Goal: Transaction & Acquisition: Purchase product/service

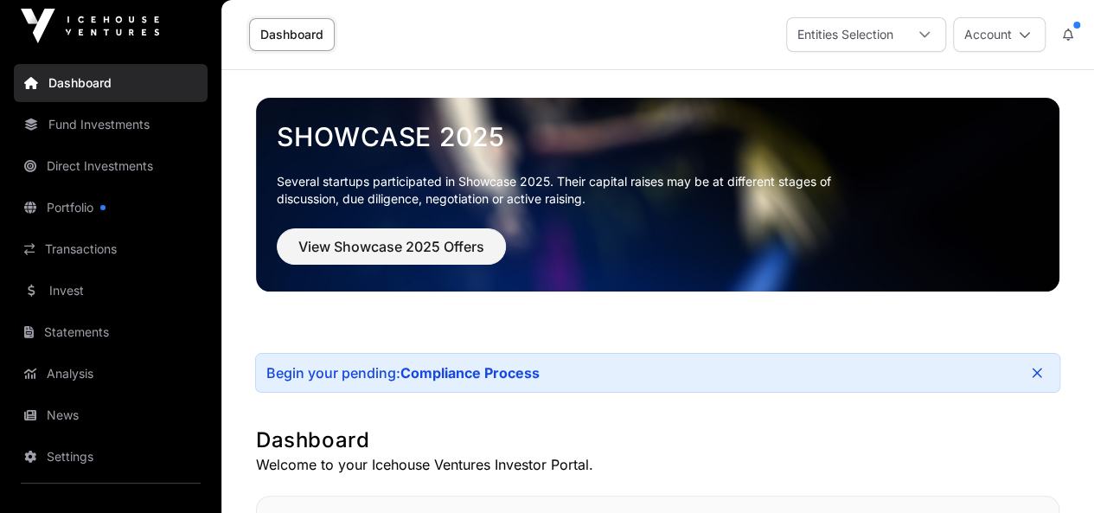
scroll to position [9, 0]
click at [64, 417] on link "News" at bounding box center [111, 415] width 194 height 38
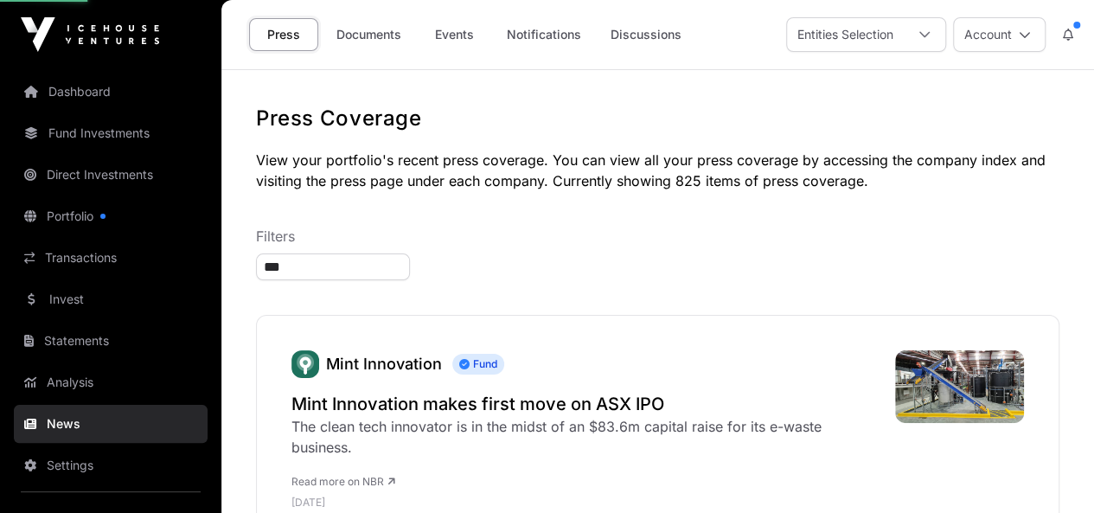
type input "****"
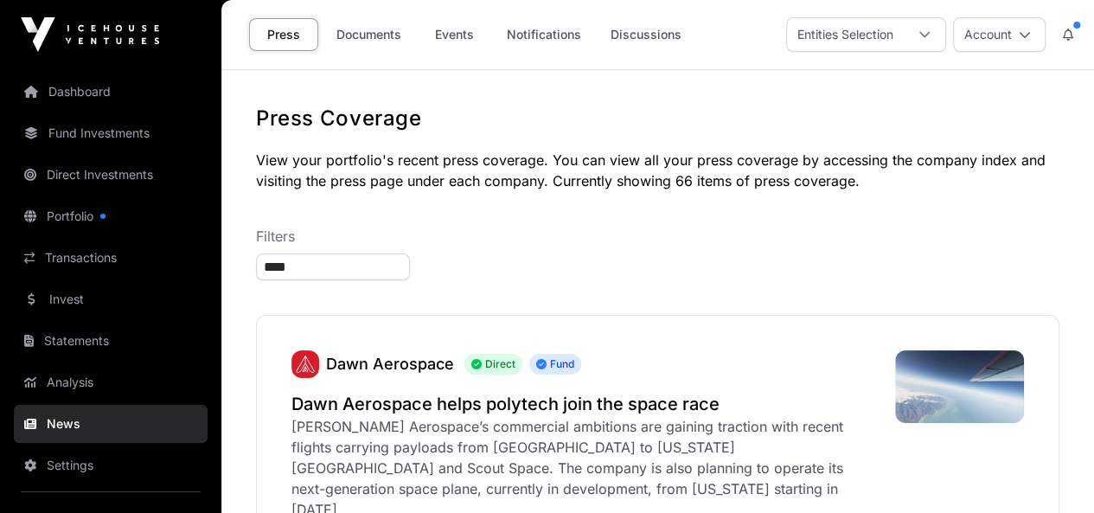
click at [78, 302] on link "Invest" at bounding box center [111, 299] width 194 height 38
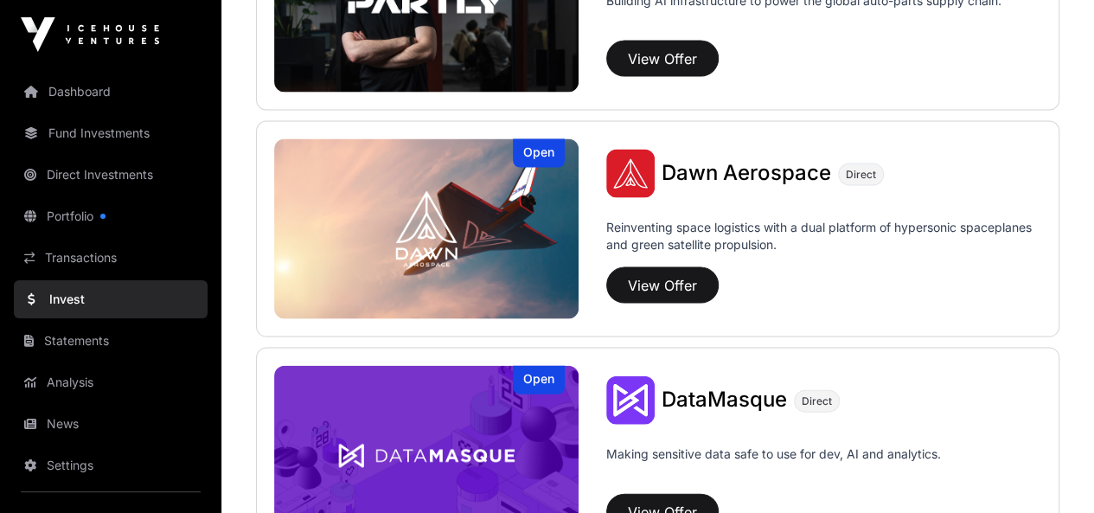
scroll to position [1693, 0]
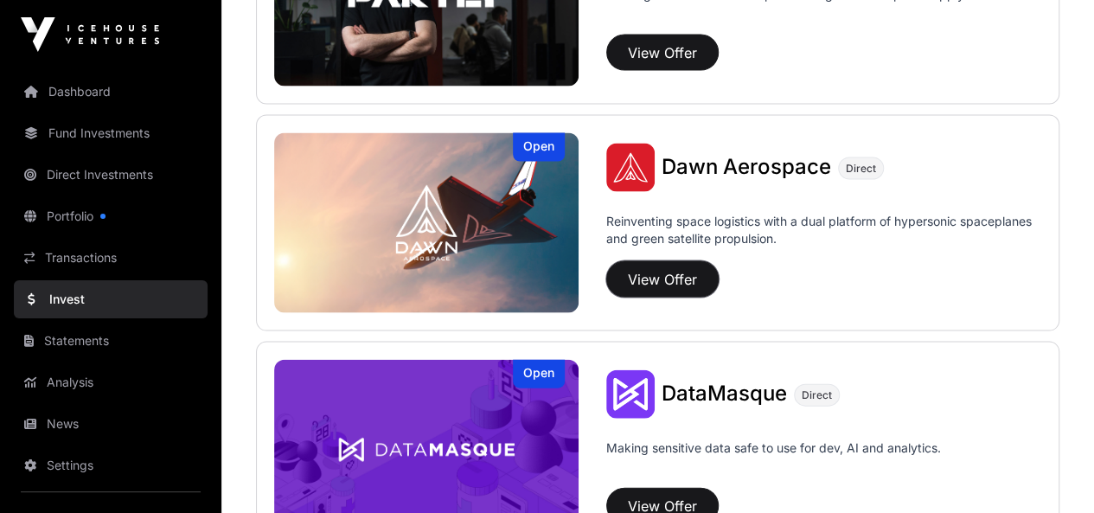
click at [681, 272] on button "View Offer" at bounding box center [662, 279] width 112 height 36
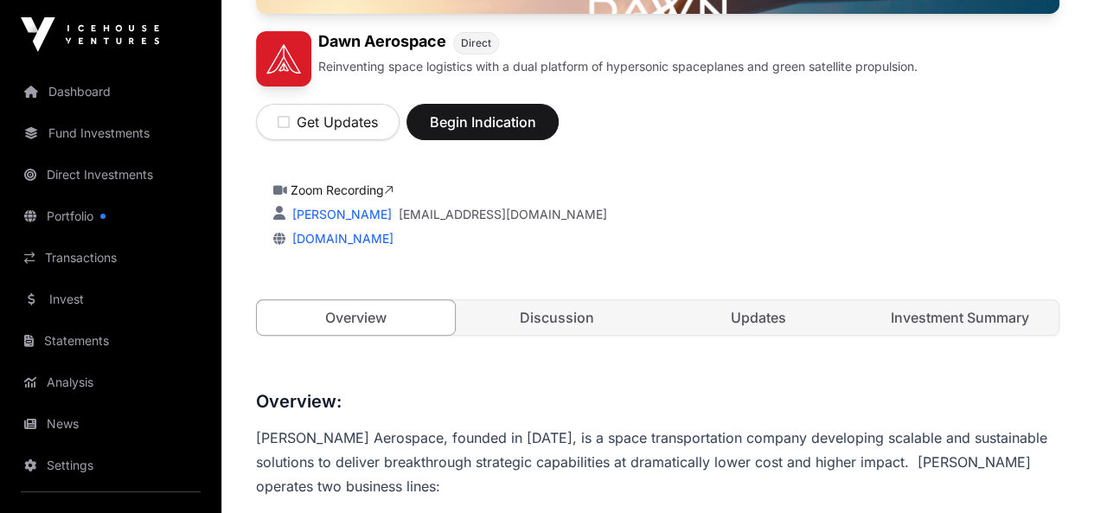
scroll to position [251, 0]
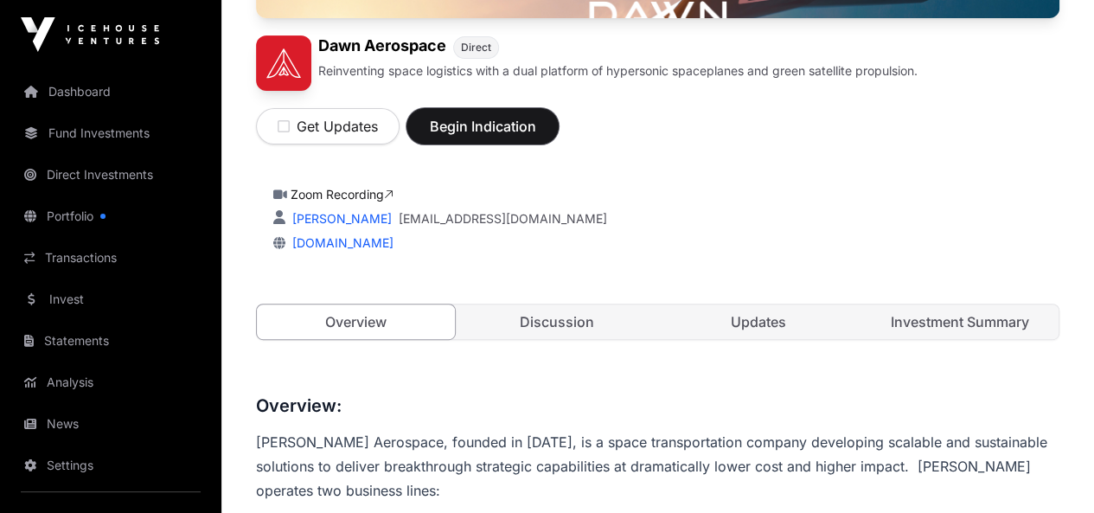
click at [537, 137] on span "Begin Indication" at bounding box center [482, 126] width 109 height 21
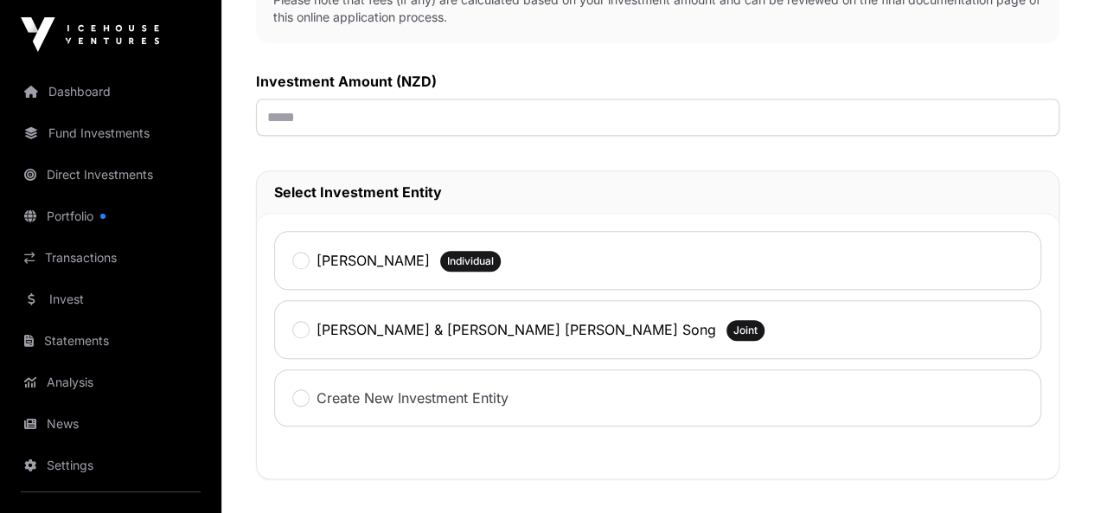
scroll to position [643, 0]
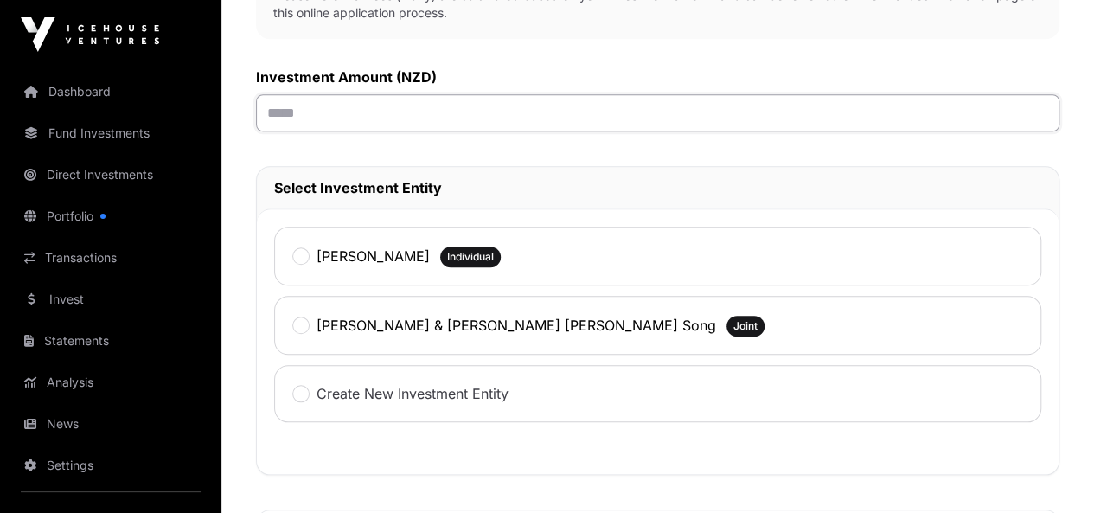
click at [567, 131] on input "text" at bounding box center [657, 112] width 803 height 37
type input "*******"
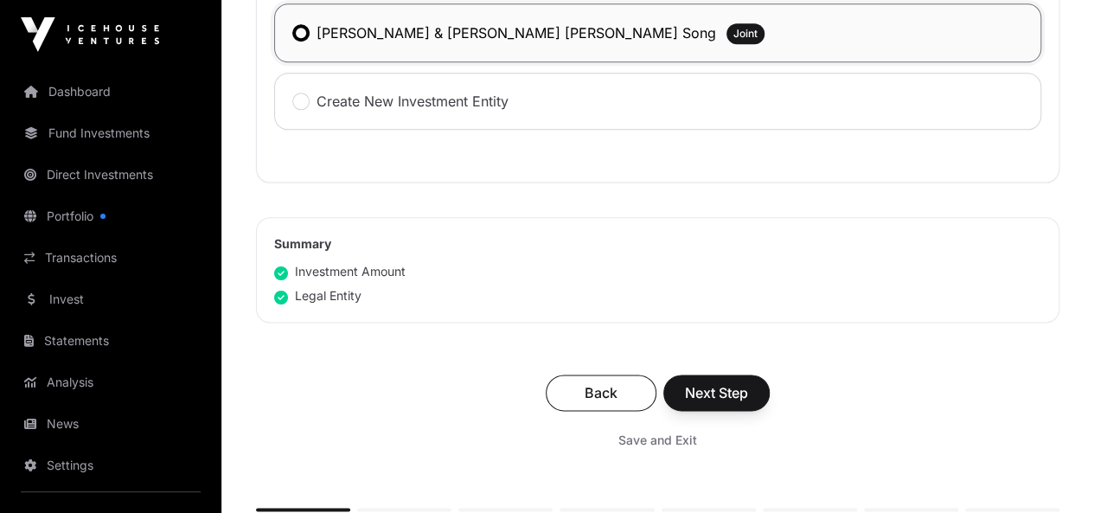
scroll to position [941, 0]
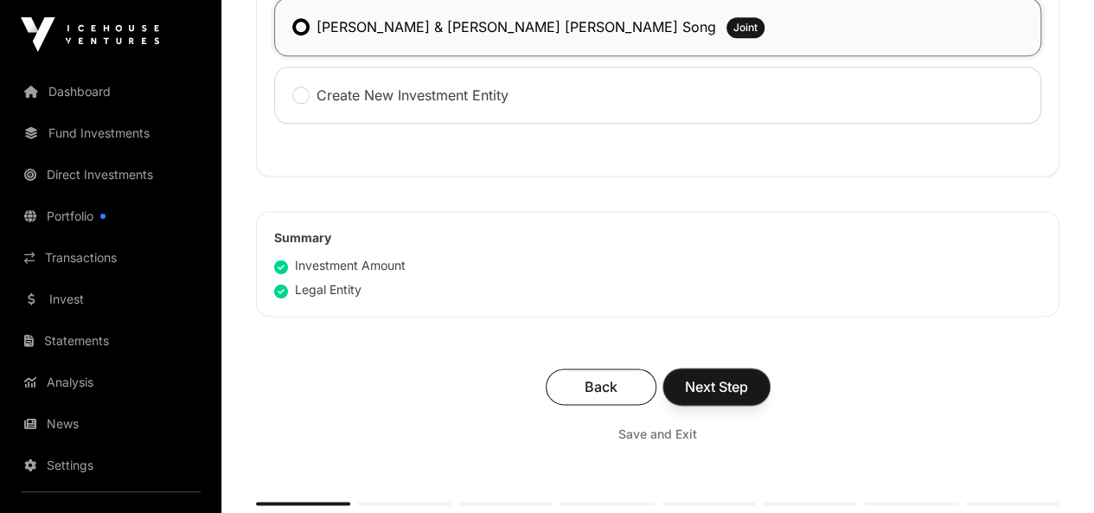
click at [748, 397] on span "Next Step" at bounding box center [716, 386] width 63 height 21
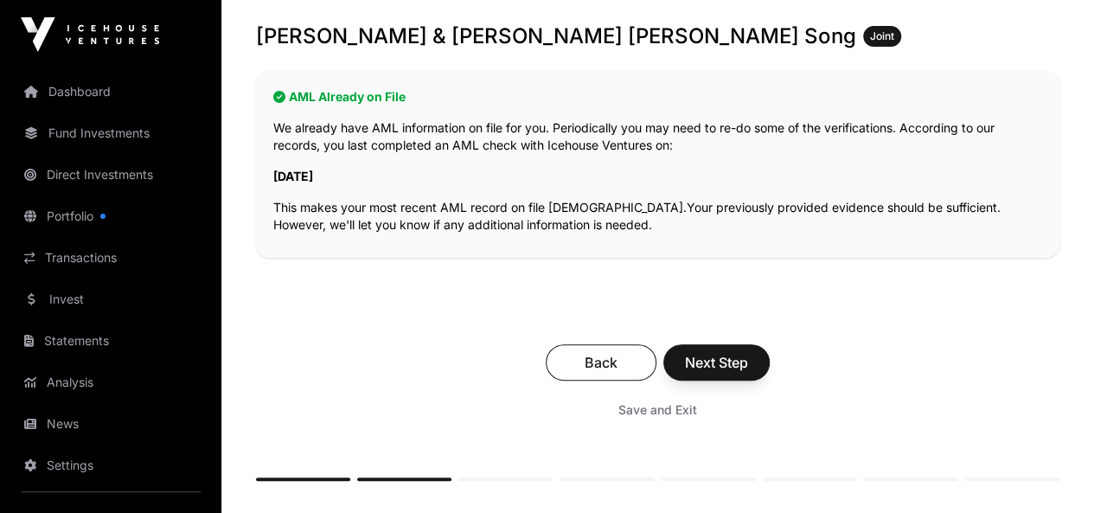
scroll to position [353, 0]
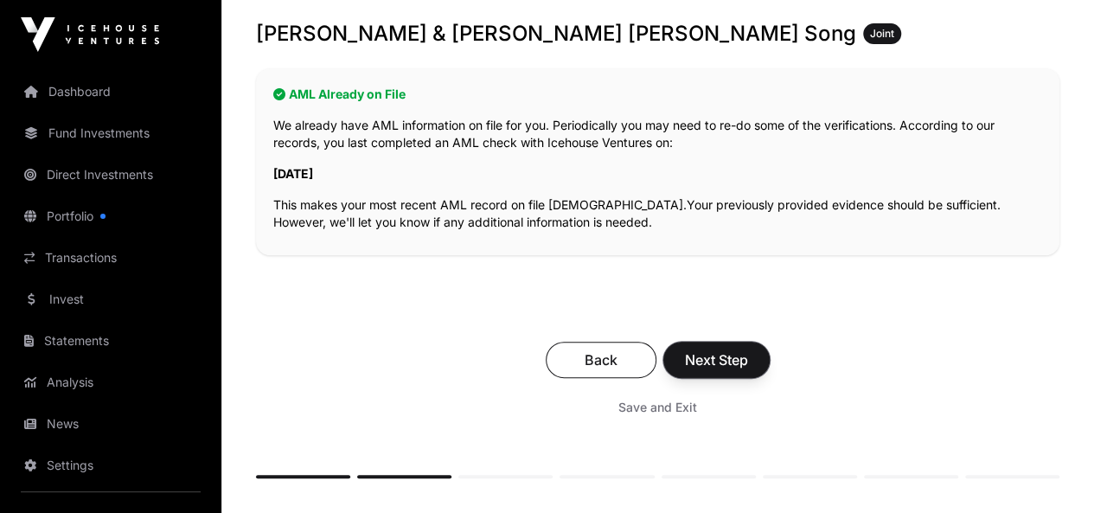
click at [748, 349] on span "Next Step" at bounding box center [716, 359] width 63 height 21
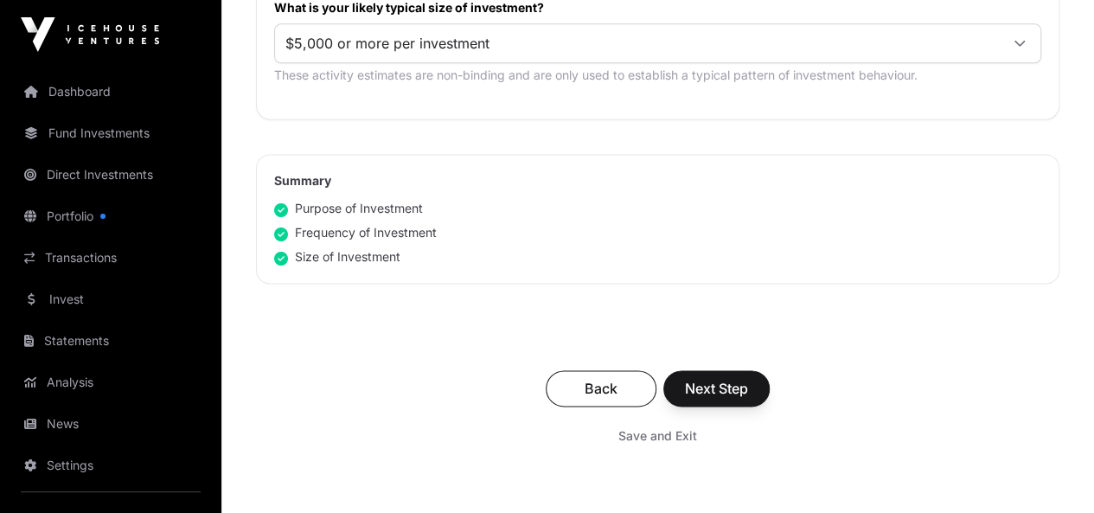
scroll to position [1124, 0]
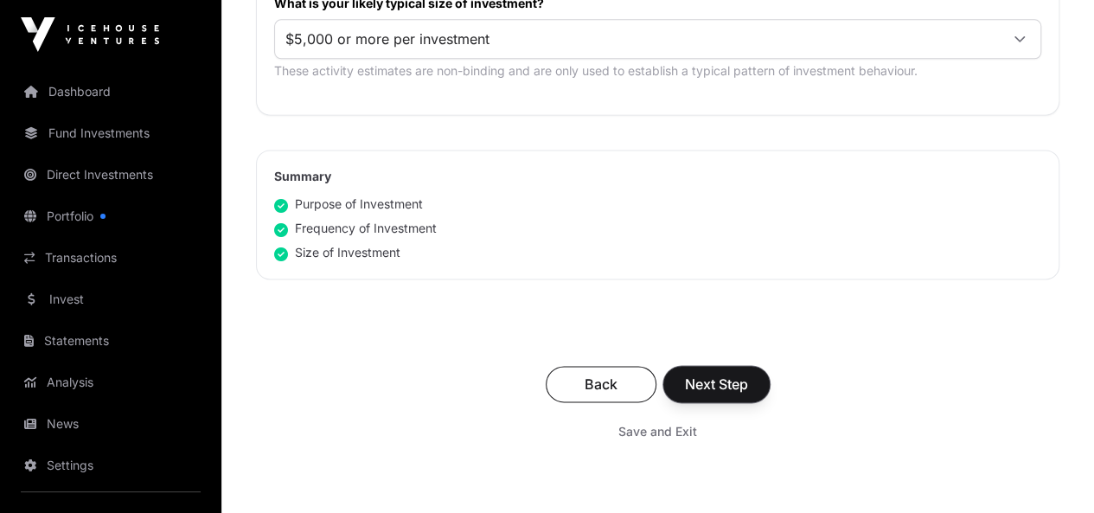
click at [748, 373] on span "Next Step" at bounding box center [716, 383] width 63 height 21
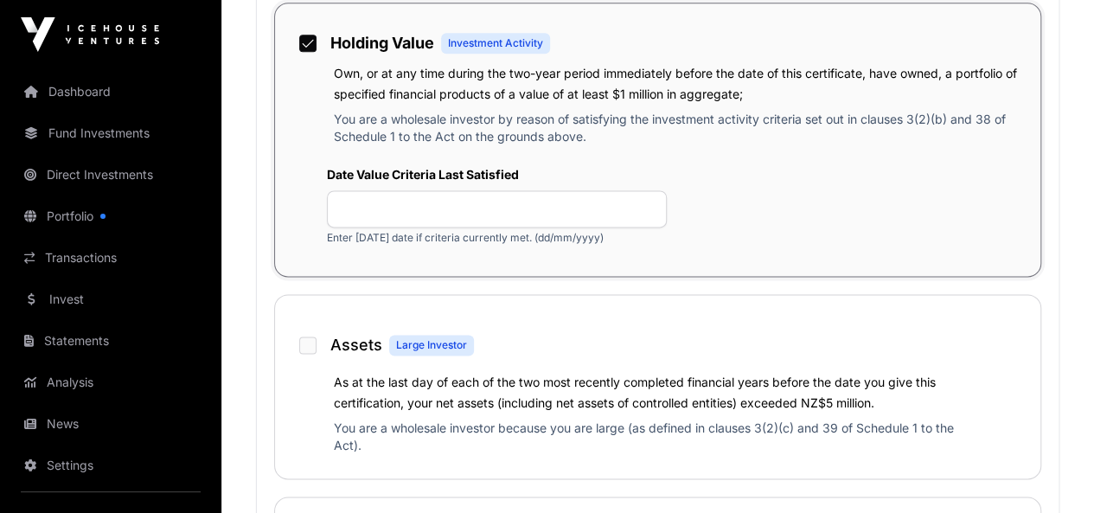
scroll to position [1128, 0]
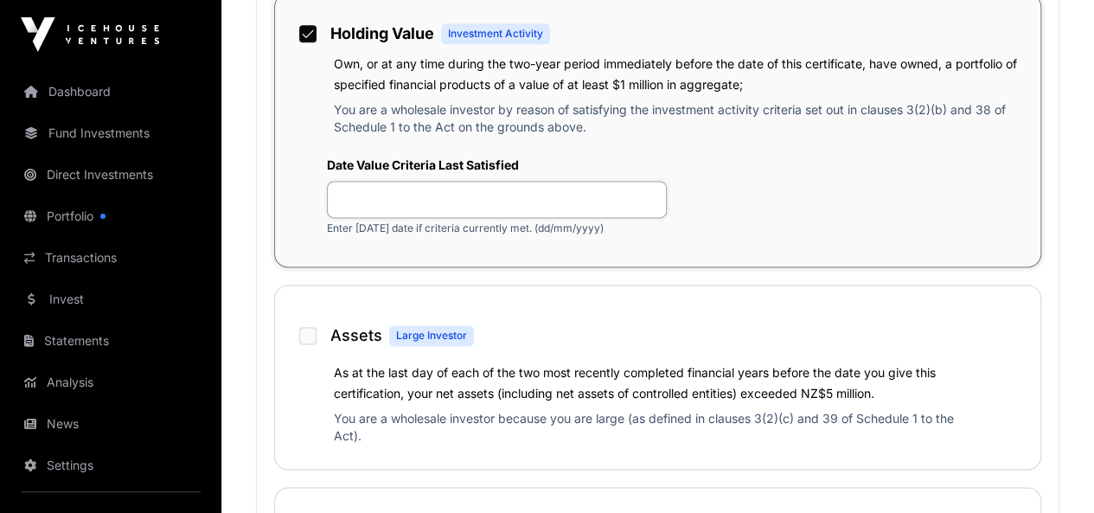
click at [598, 218] on input "text" at bounding box center [497, 199] width 340 height 37
type input "*"
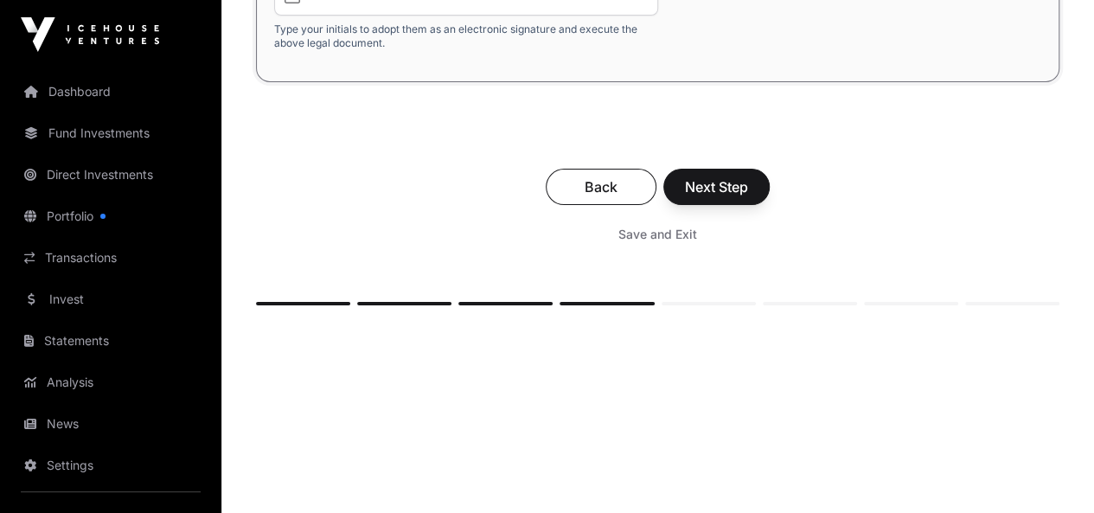
scroll to position [3273, 0]
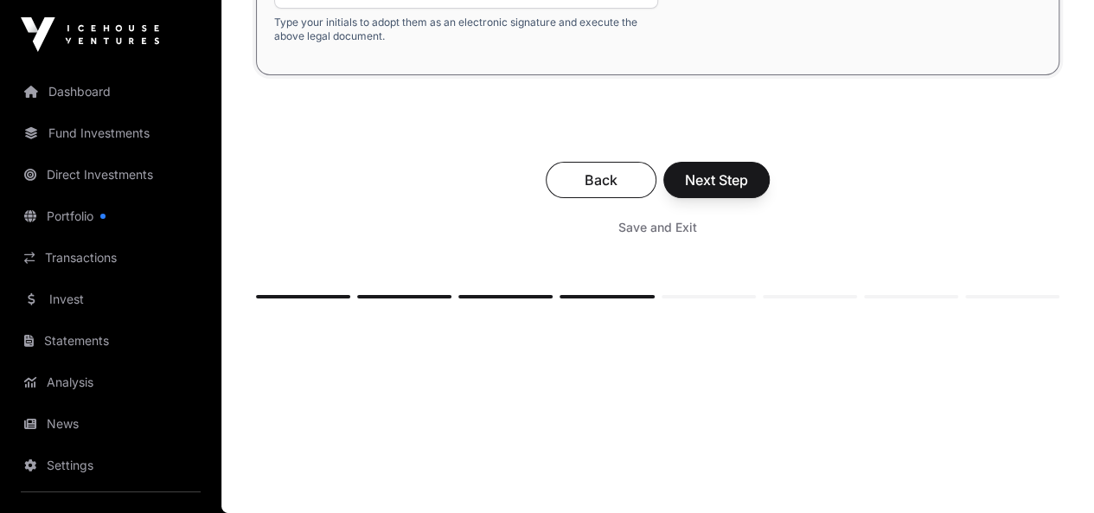
type input "**********"
type input "*"
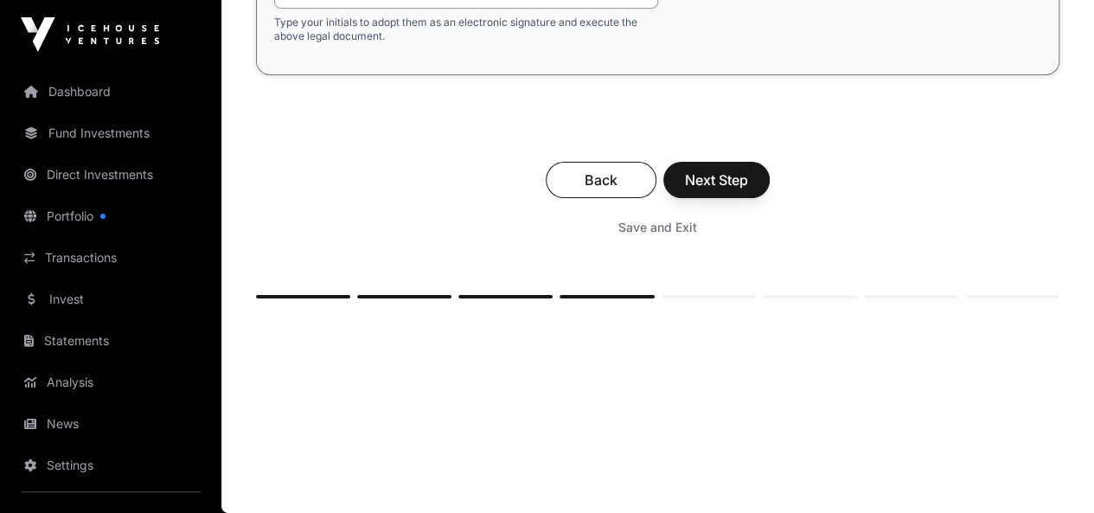
type input "*"
type input "**********"
click at [748, 190] on span "Next Step" at bounding box center [716, 179] width 63 height 21
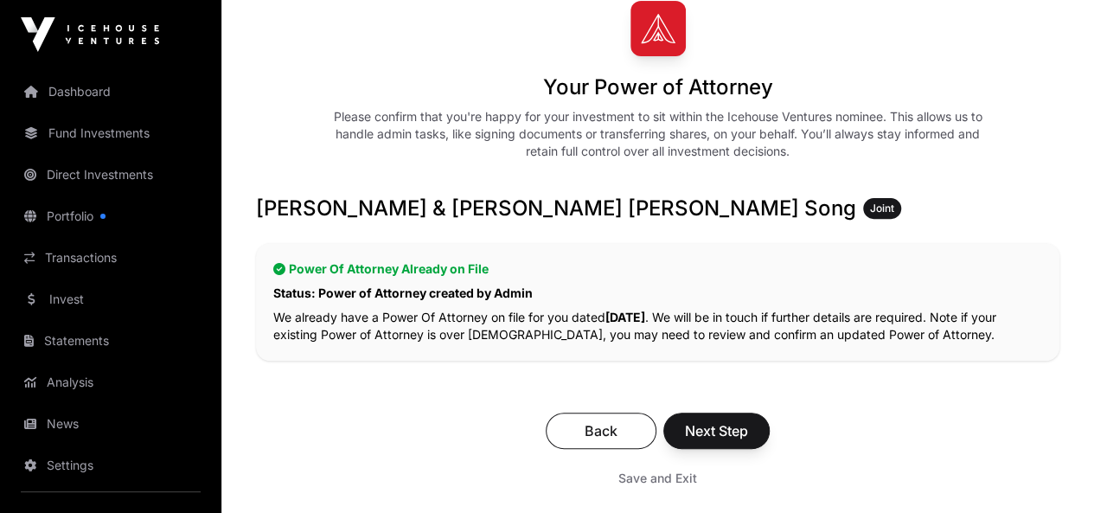
scroll to position [199, 0]
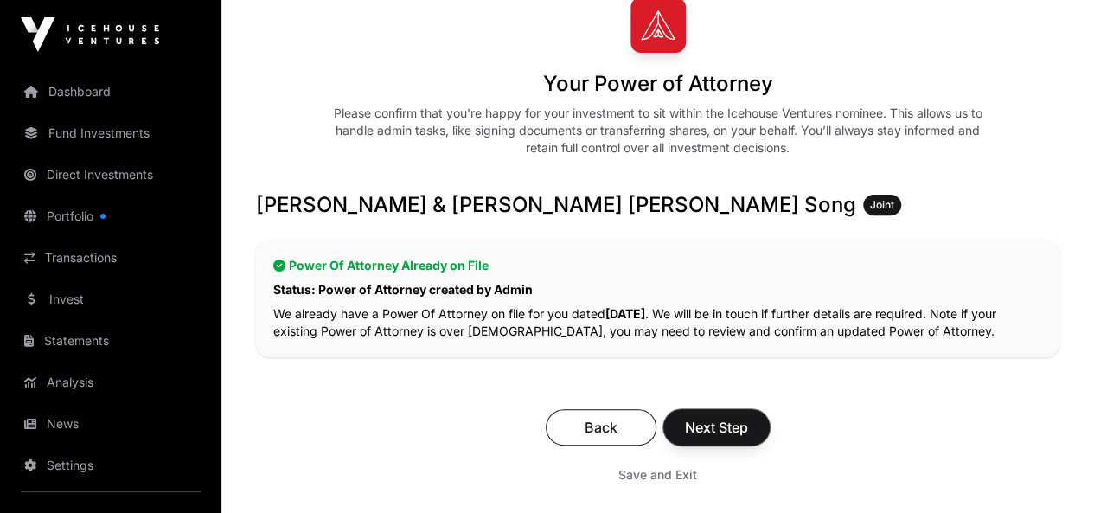
click at [748, 417] on span "Next Step" at bounding box center [716, 427] width 63 height 21
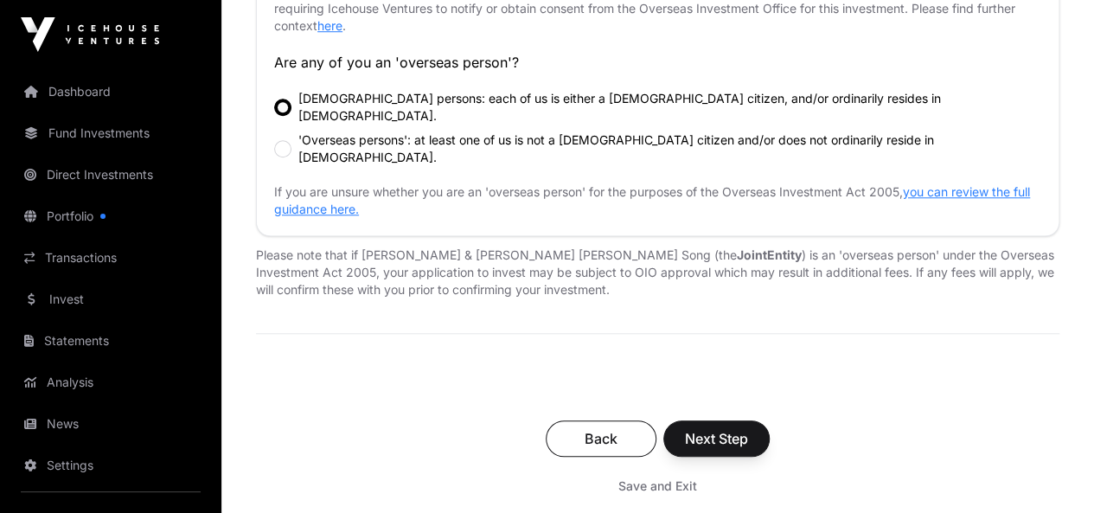
scroll to position [684, 0]
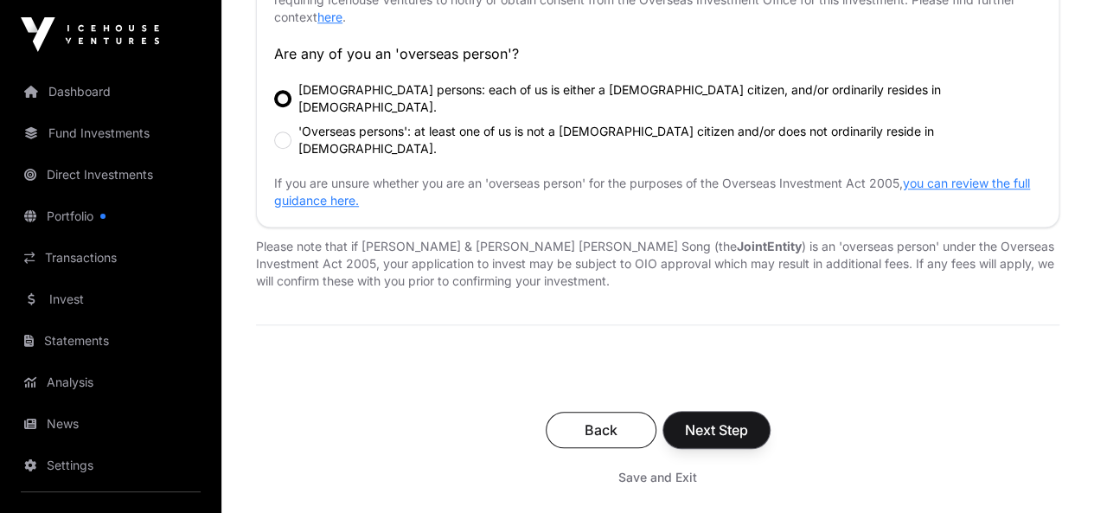
click at [748, 431] on span "Next Step" at bounding box center [716, 429] width 63 height 21
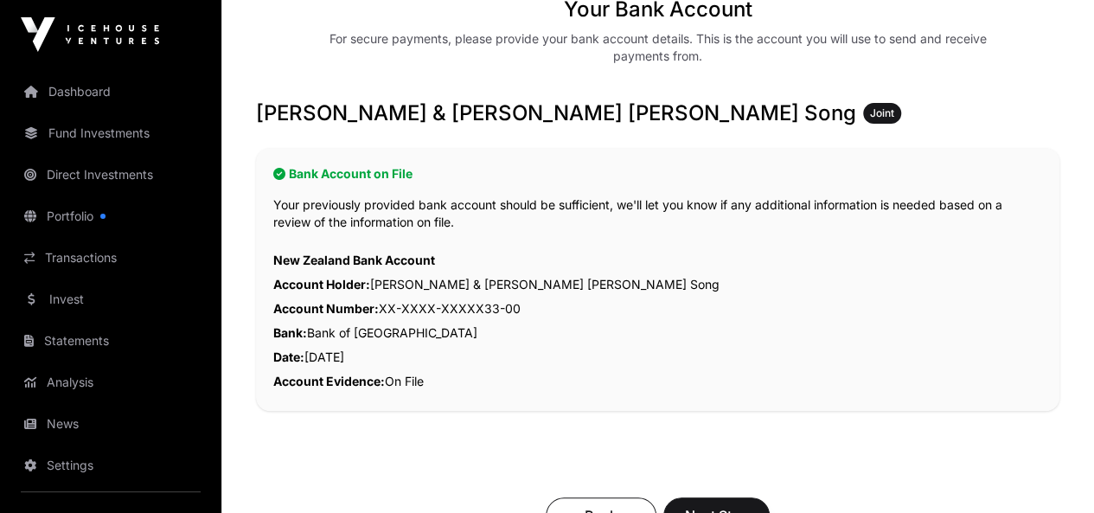
scroll to position [276, 0]
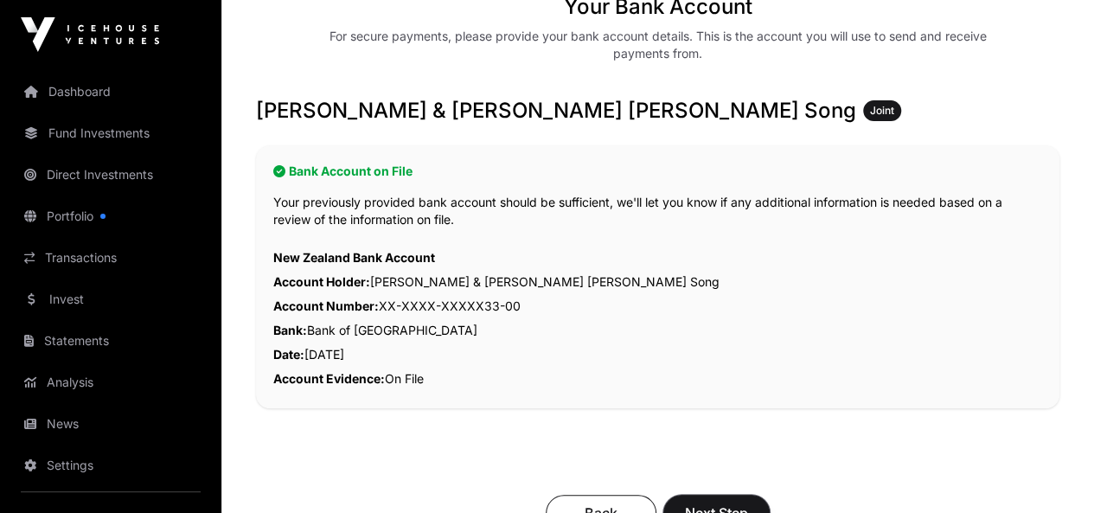
click at [748, 502] on span "Next Step" at bounding box center [716, 512] width 63 height 21
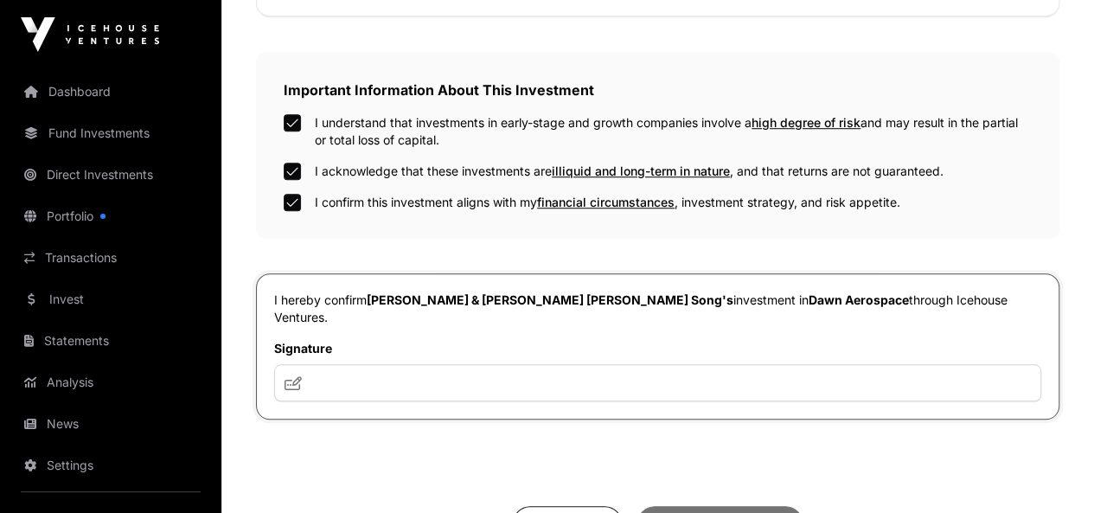
scroll to position [601, 0]
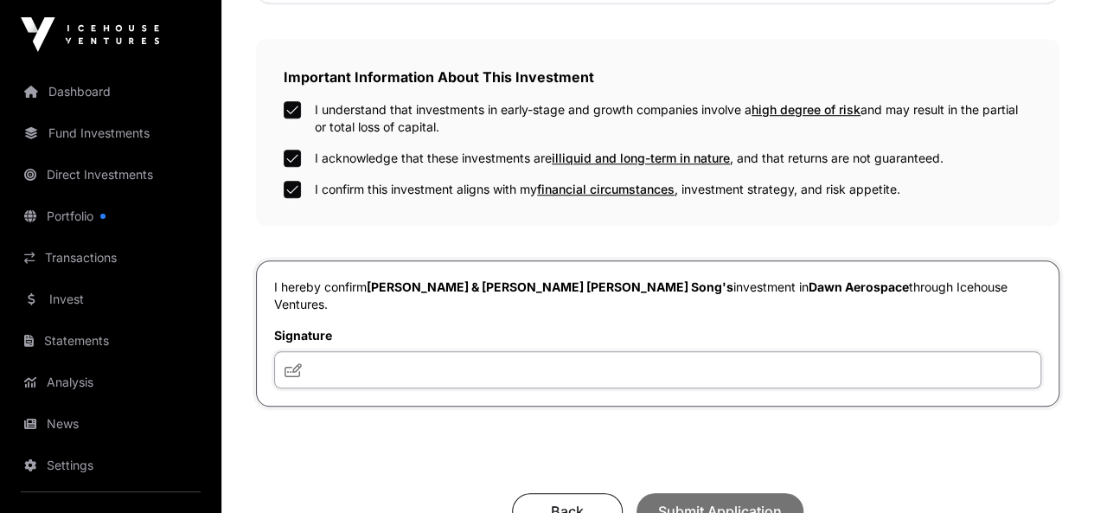
click at [553, 352] on input "text" at bounding box center [657, 369] width 767 height 37
type input "*"
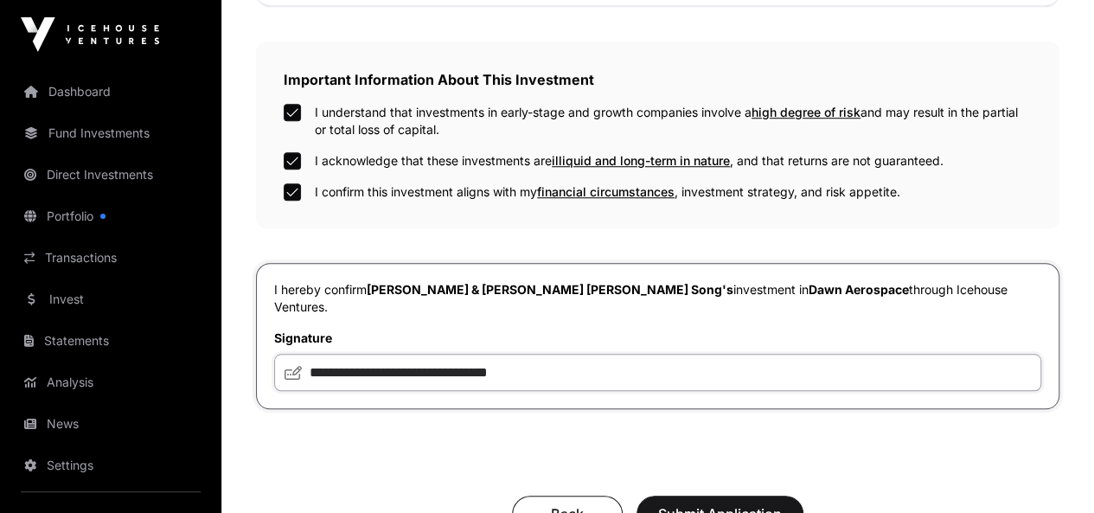
type input "**********"
click at [782, 503] on span "Submit Application" at bounding box center [720, 513] width 124 height 21
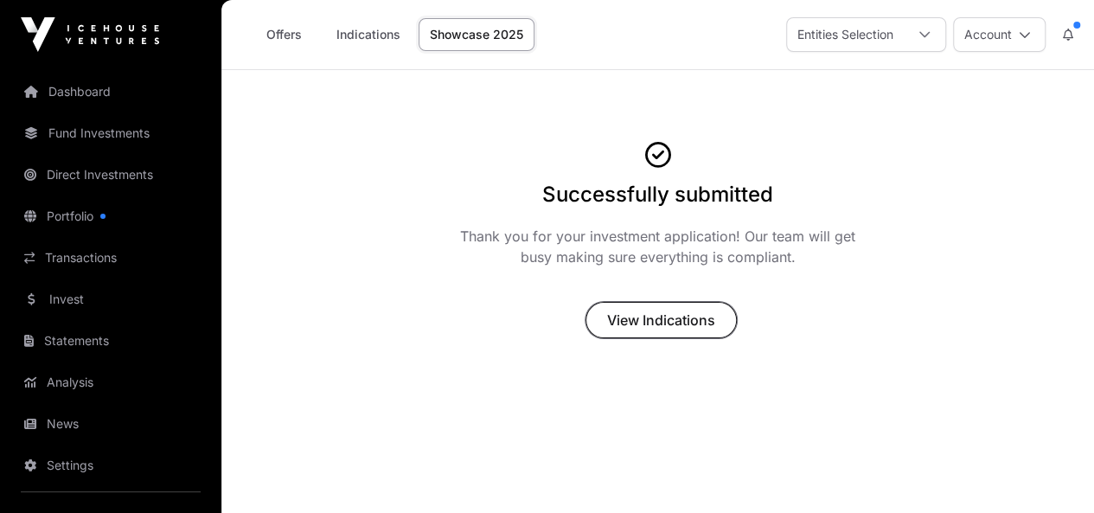
click at [636, 330] on span "View Indications" at bounding box center [661, 319] width 108 height 21
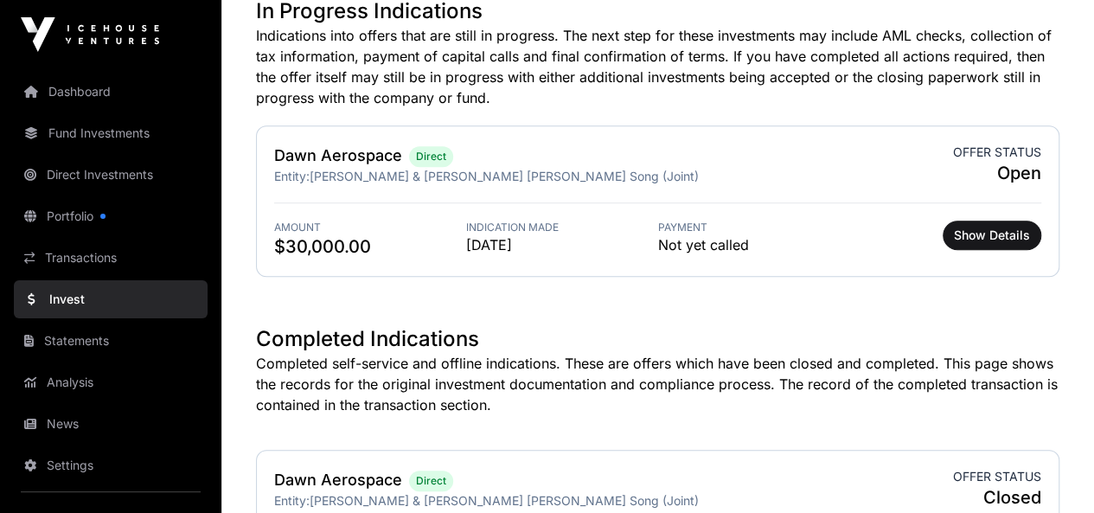
scroll to position [508, 0]
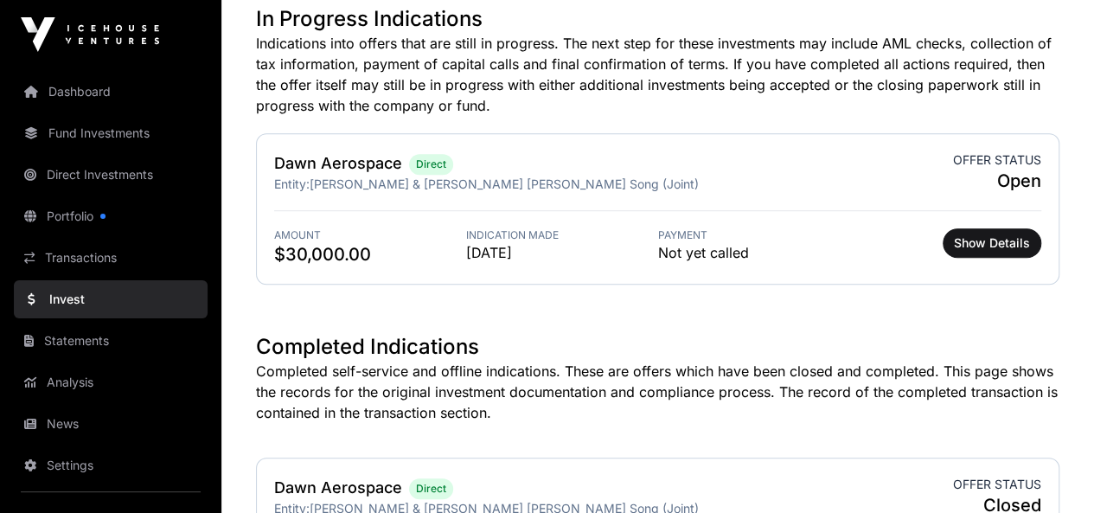
click at [85, 296] on link "Invest" at bounding box center [111, 299] width 194 height 38
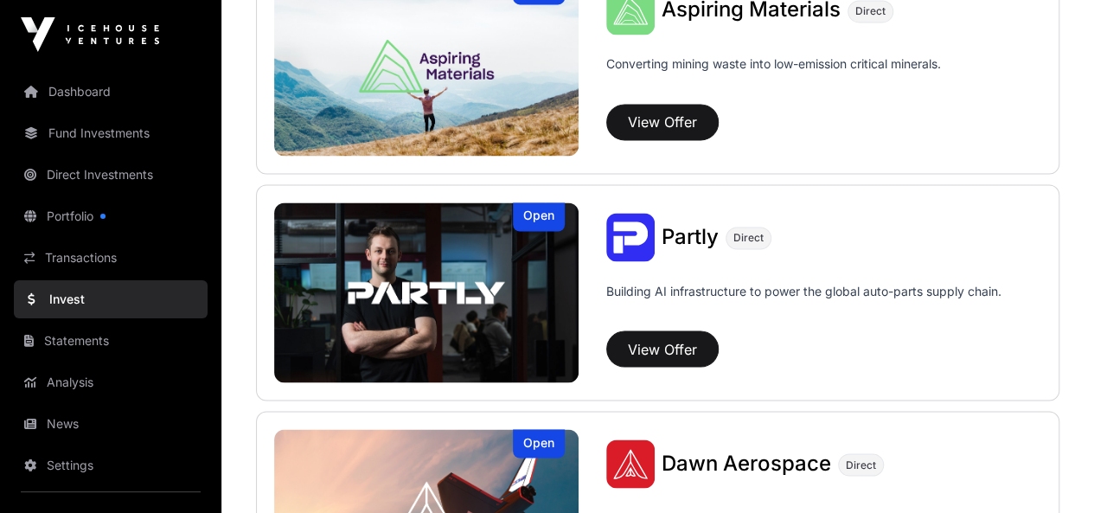
scroll to position [1404, 0]
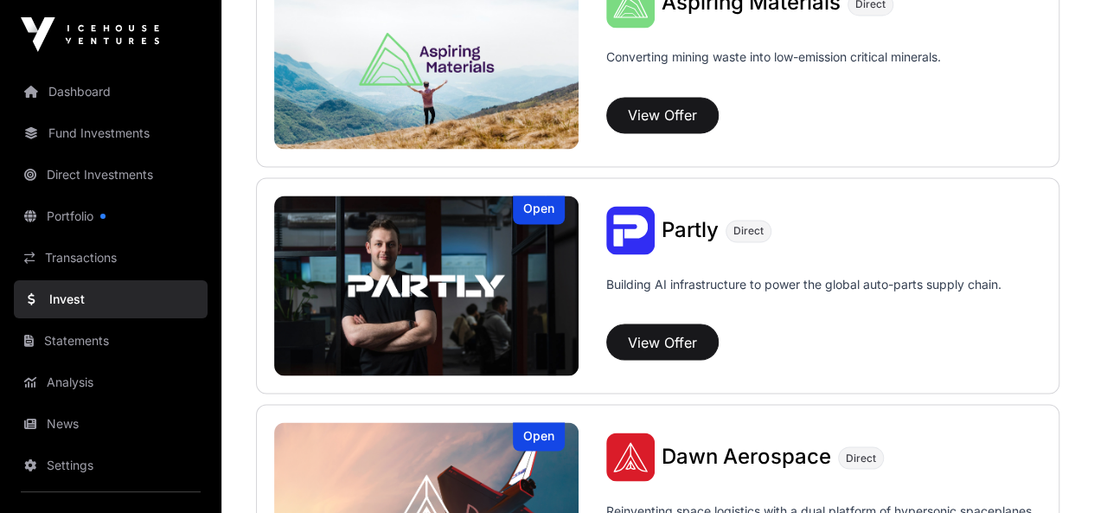
click at [688, 226] on span "Partly" at bounding box center [689, 228] width 57 height 25
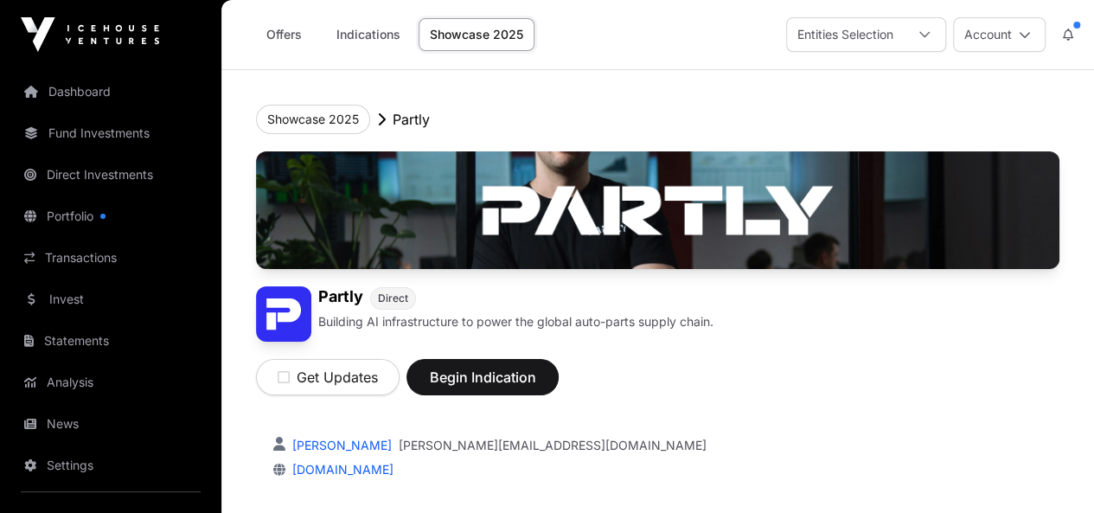
click at [1024, 35] on icon at bounding box center [1024, 35] width 12 height 12
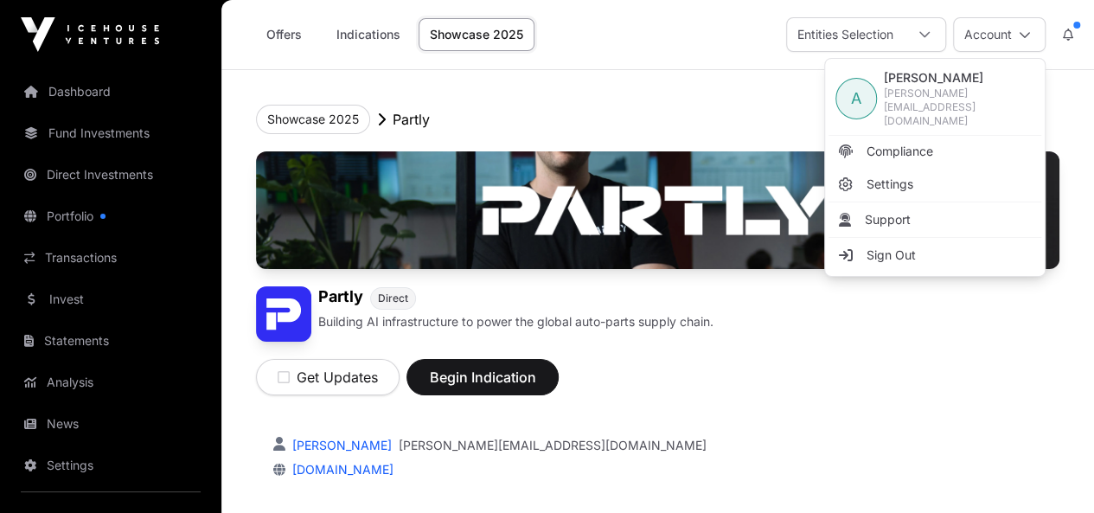
click at [892, 246] on span "Sign Out" at bounding box center [890, 254] width 49 height 17
